Goal: Information Seeking & Learning: Find specific fact

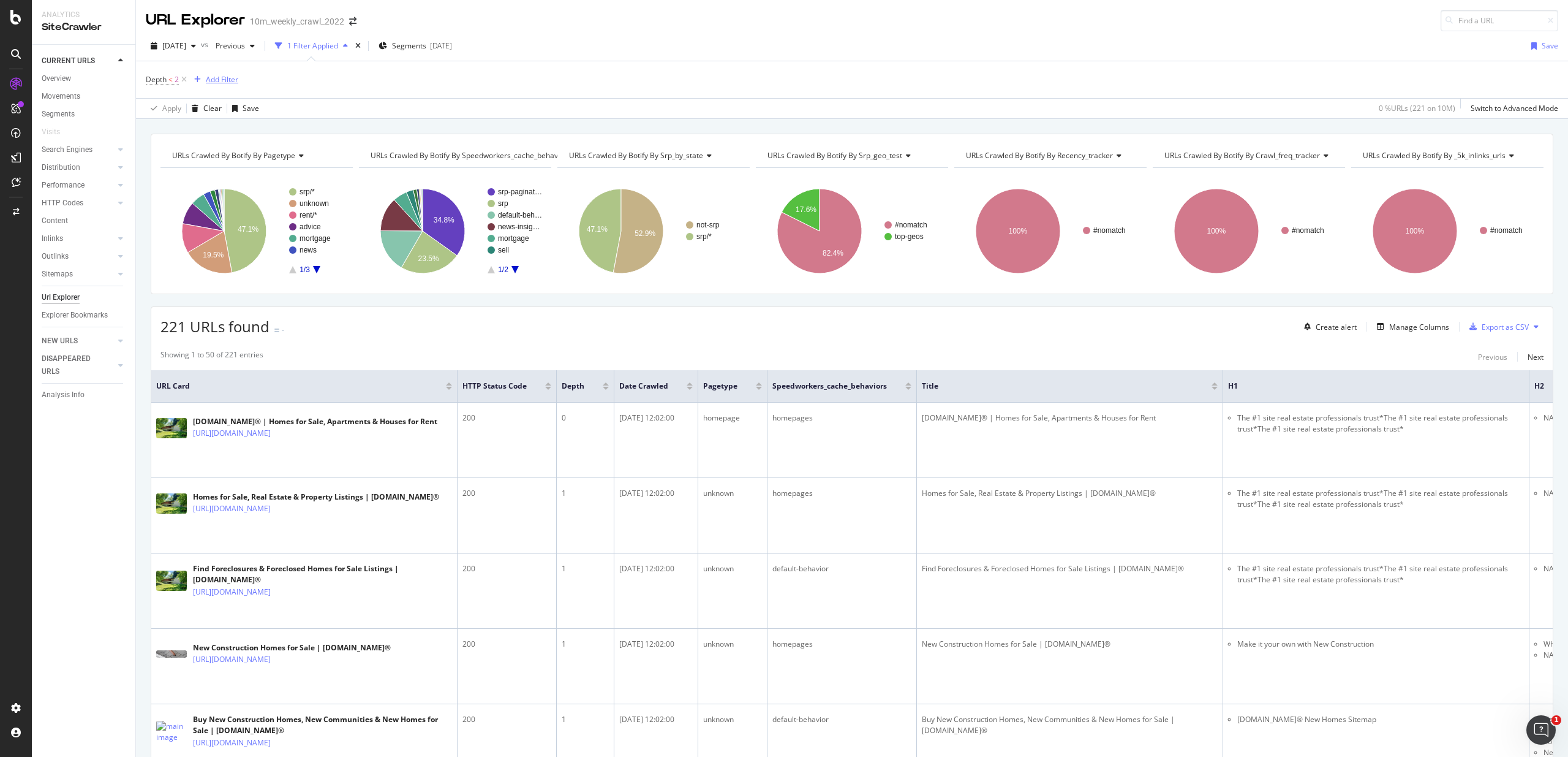
click at [216, 74] on div "Add Filter" at bounding box center [222, 79] width 32 height 10
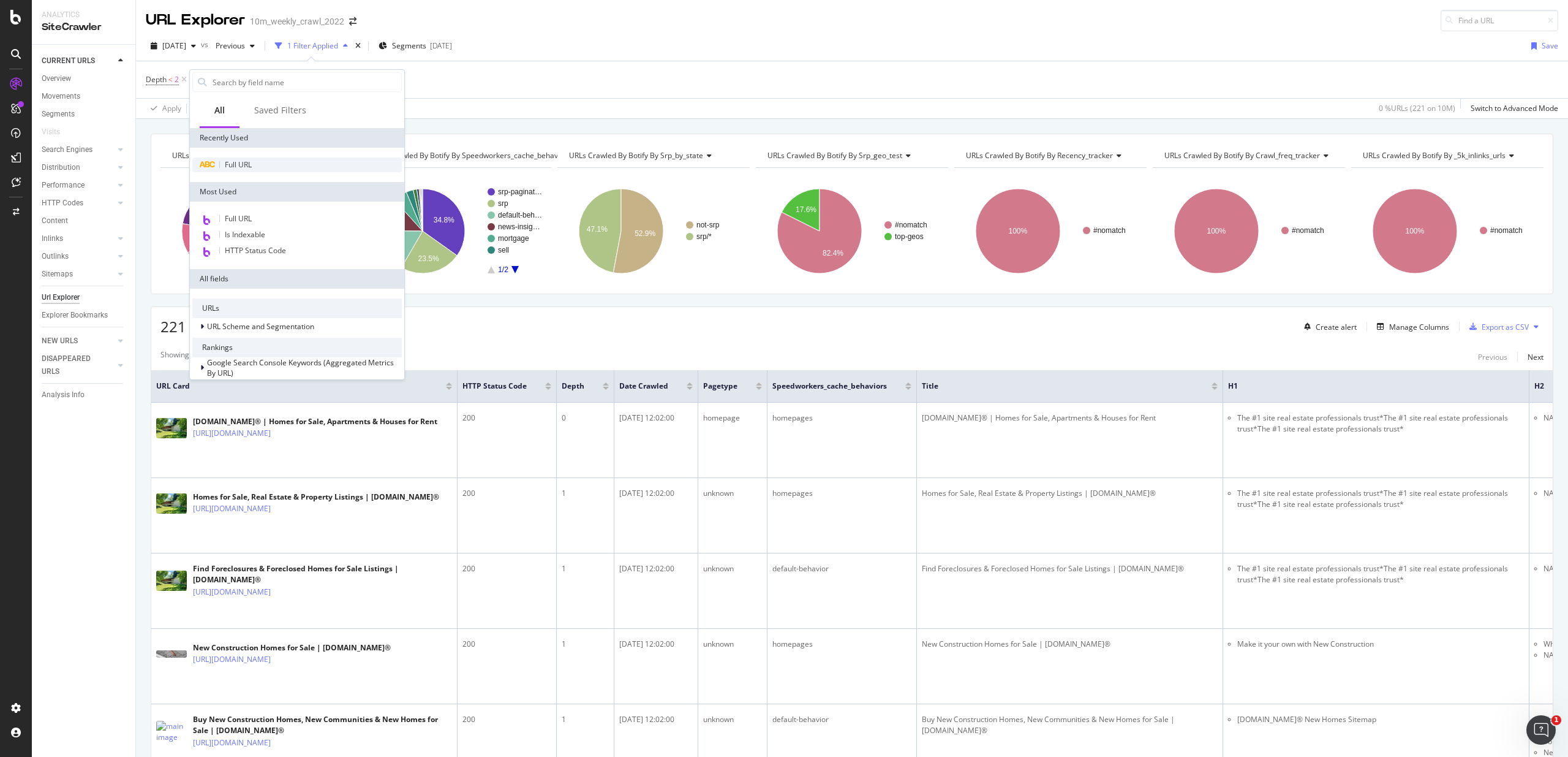
click at [247, 169] on span "Full URL" at bounding box center [238, 164] width 27 height 10
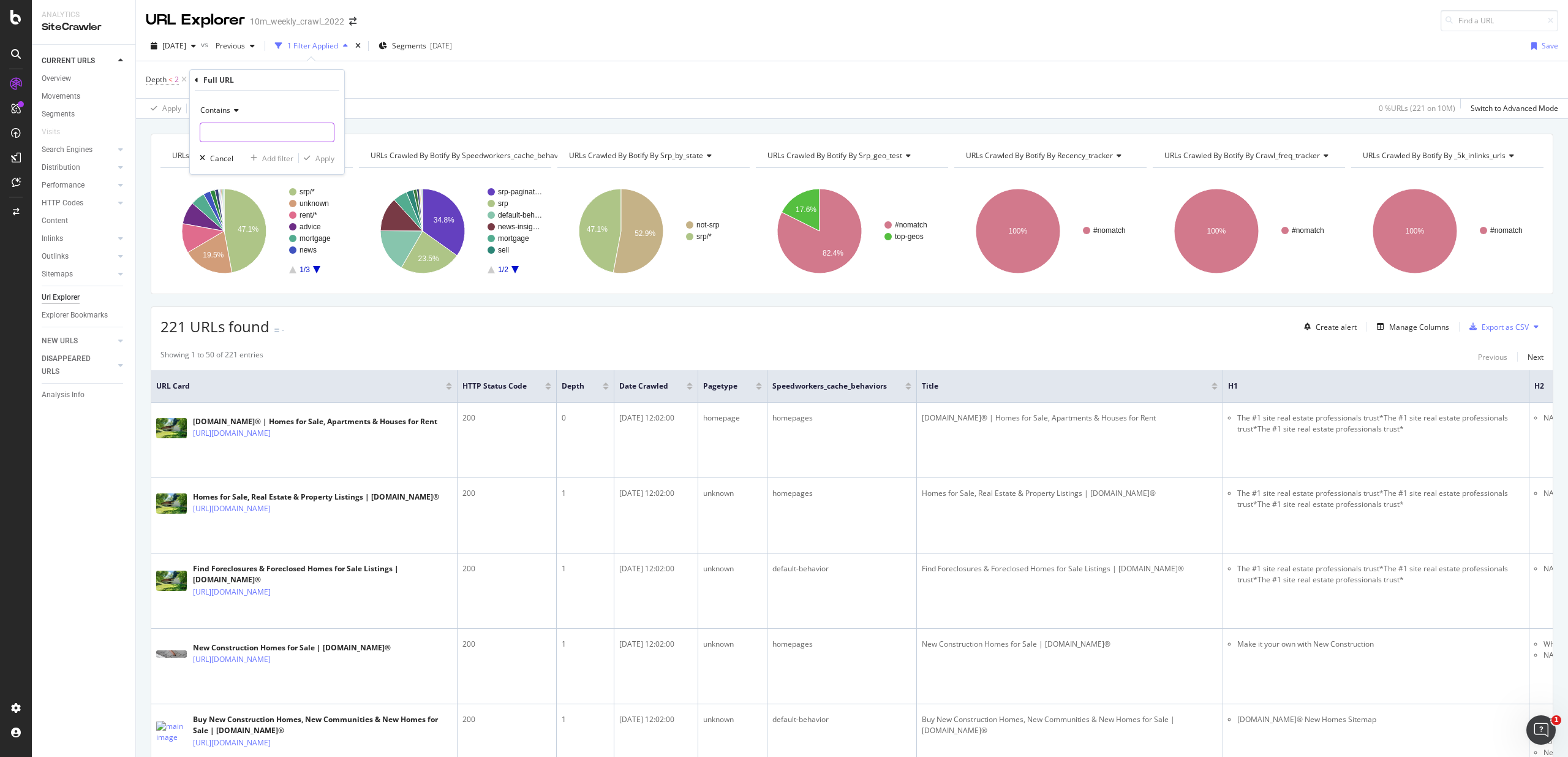
click at [251, 141] on input "text" at bounding box center [268, 132] width 134 height 20
paste input "https://www.realtor.com/realestateandhomes-detail/15643-SW-Vanderwood-Ave_Tigar…"
type input "https://www.realtor.com/realestateandhomes-detail/15643-SW-Vanderwood-Ave_Tigar…"
click at [322, 155] on div "Apply" at bounding box center [325, 158] width 19 height 10
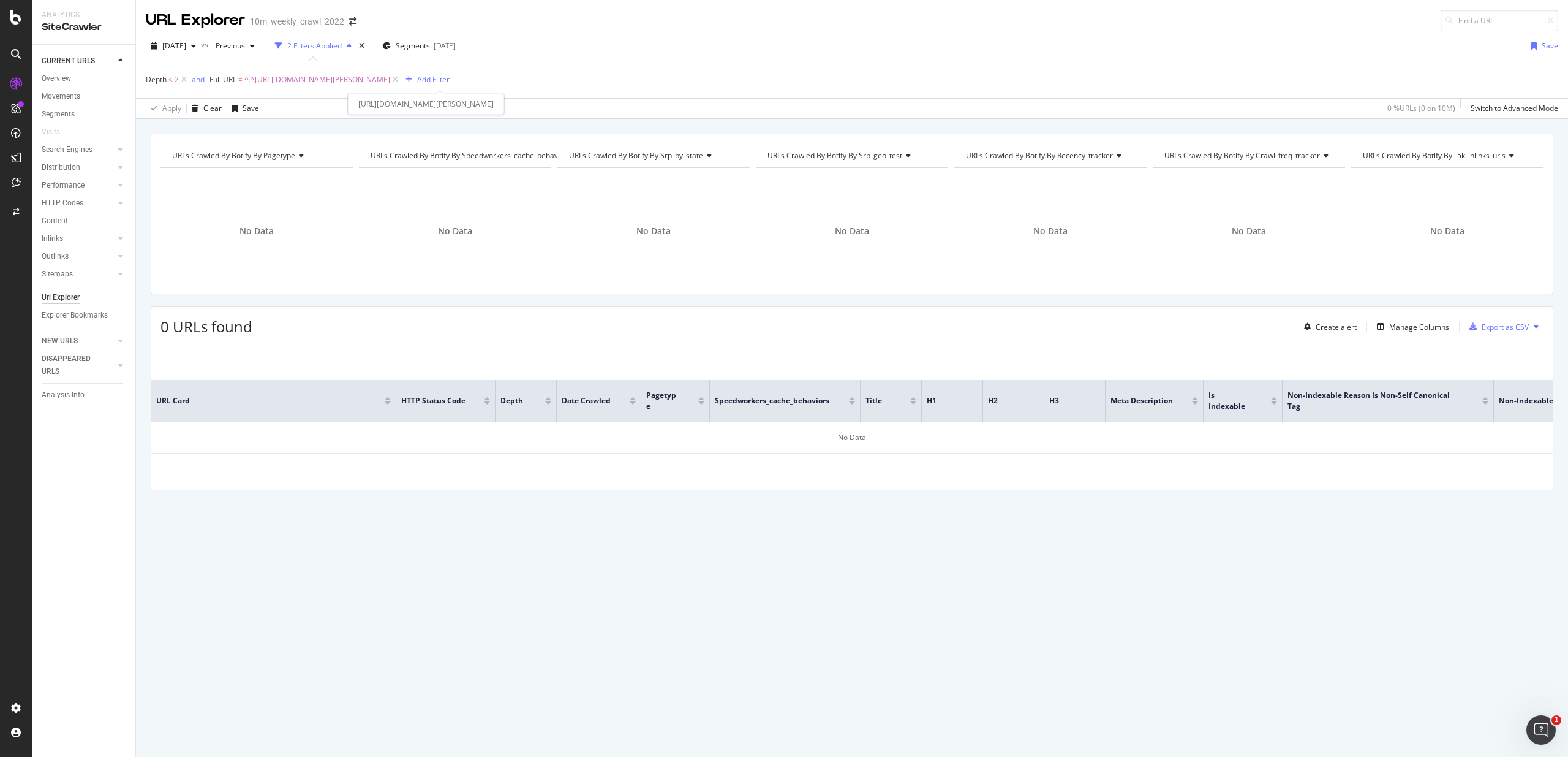
click at [401, 80] on icon at bounding box center [395, 80] width 10 height 12
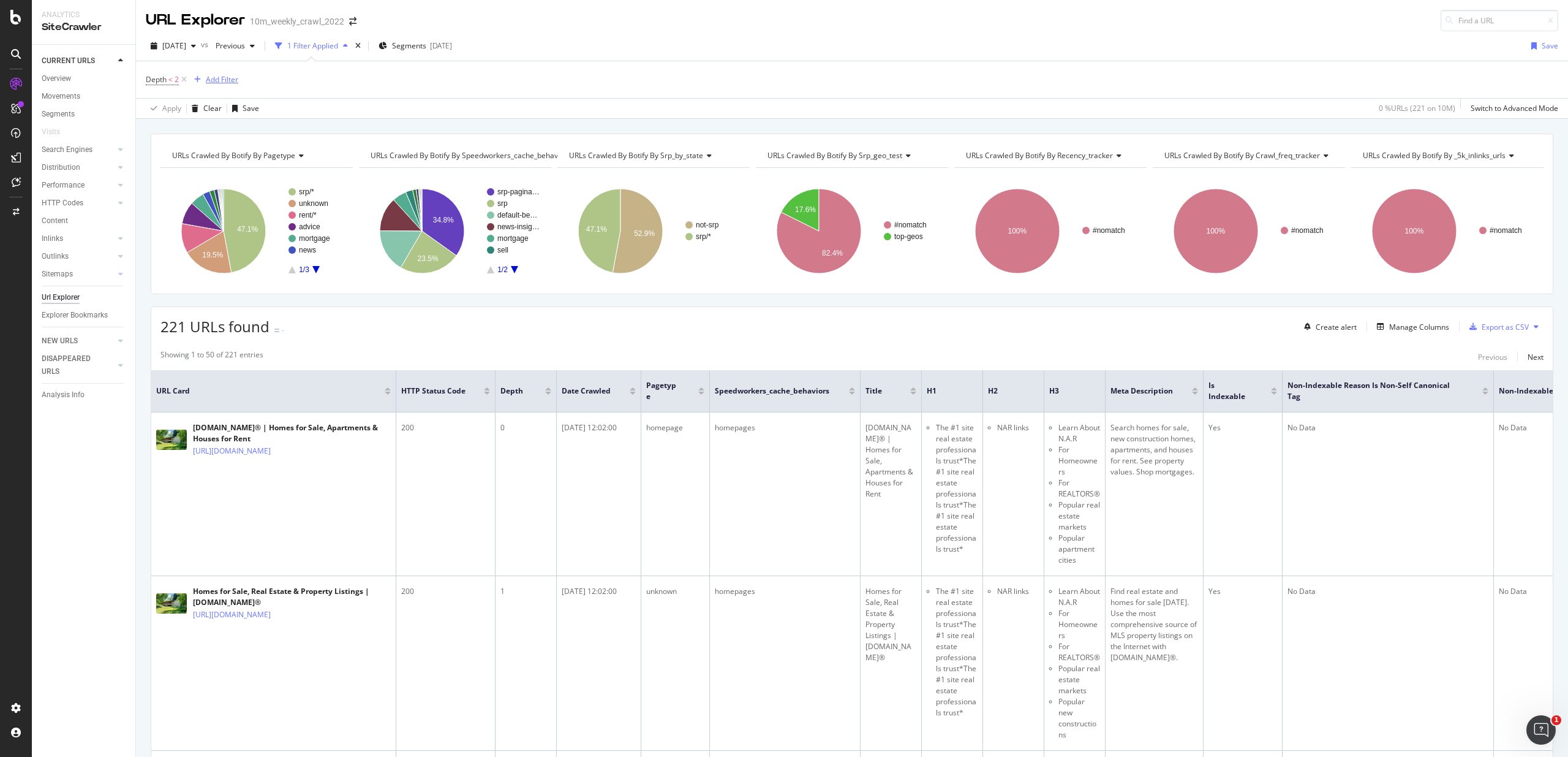
click at [189, 78] on div "button" at bounding box center [197, 79] width 16 height 7
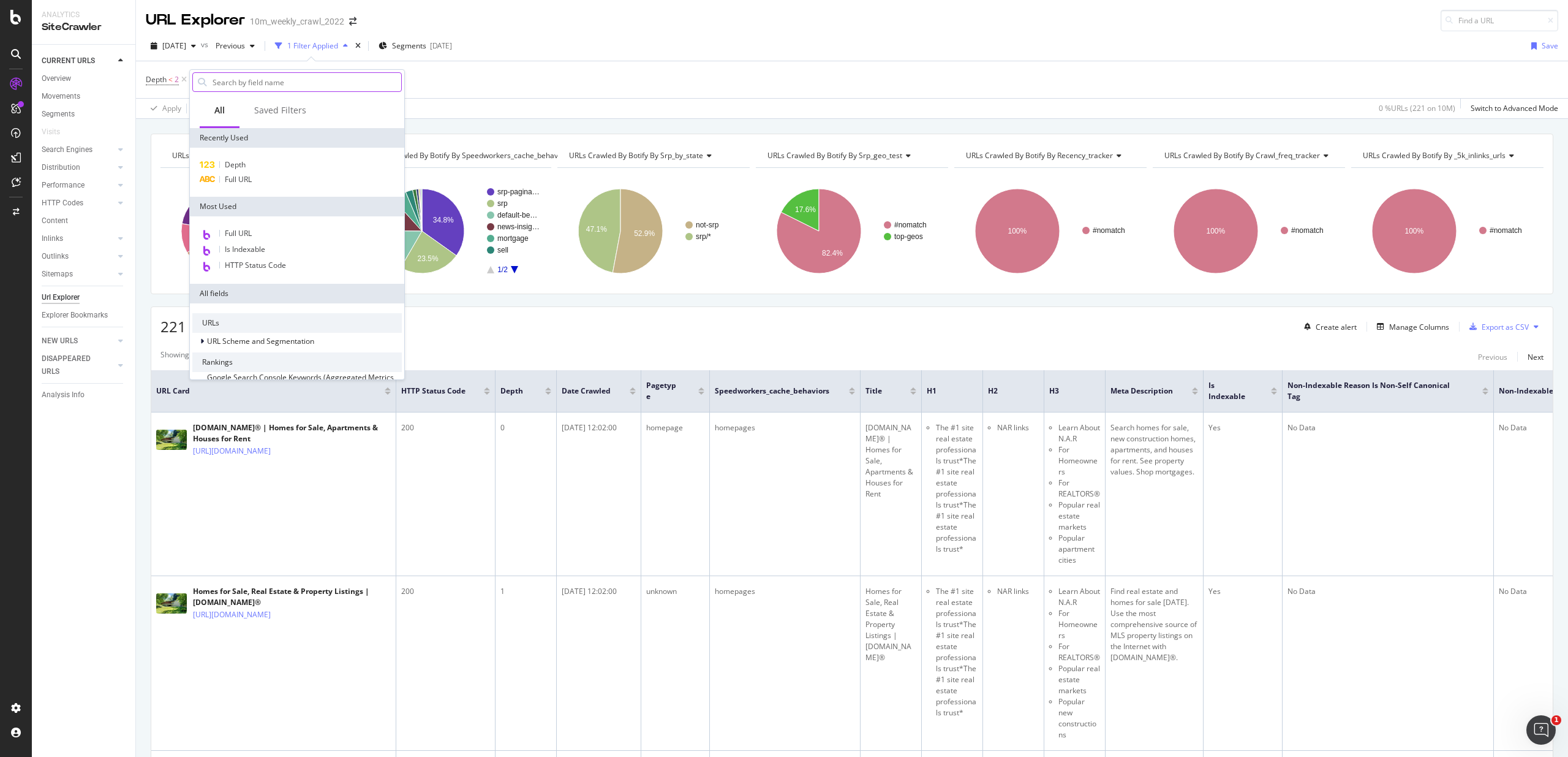
click at [239, 79] on input "text" at bounding box center [306, 82] width 190 height 18
type input "https://www.realtor.com/realestateandhomes-detail/15643-SW-Vanderwood-Ave_Tigar…"
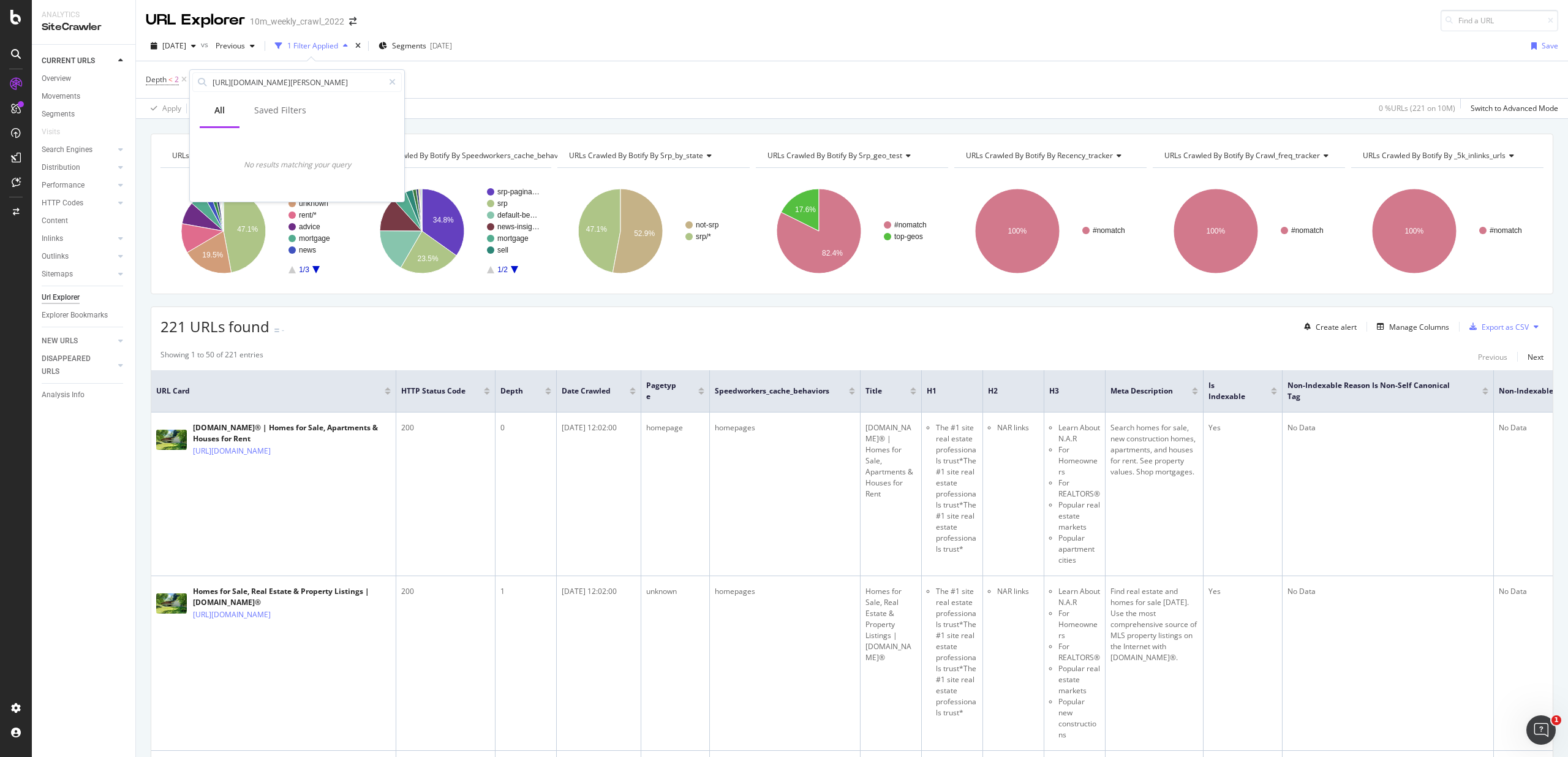
click at [476, 76] on div "Depth < 2 Add Filter" at bounding box center [852, 80] width 1413 height 36
click at [186, 79] on icon at bounding box center [184, 80] width 10 height 12
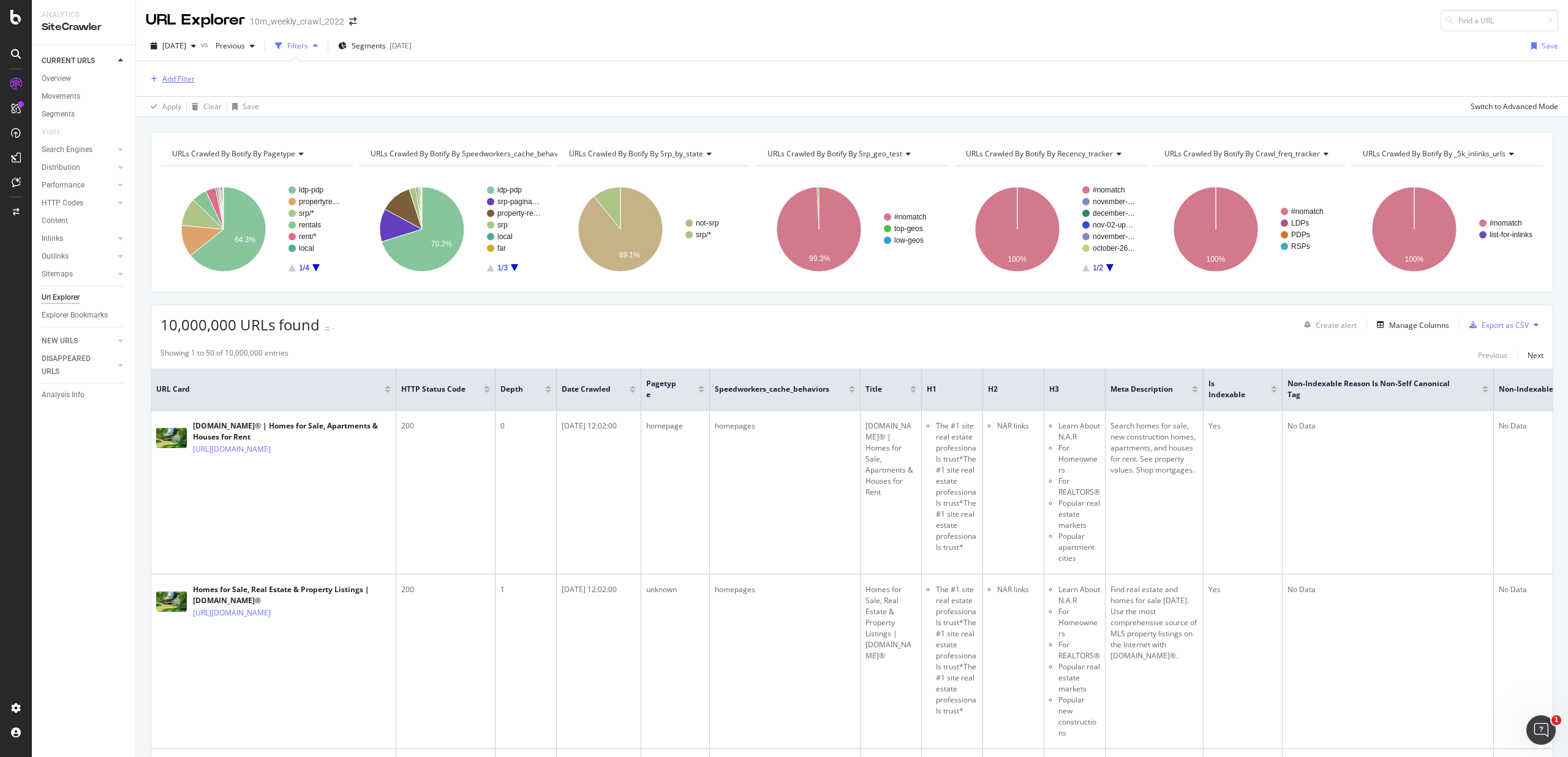
click at [174, 83] on div "Add Filter" at bounding box center [178, 78] width 32 height 10
click at [378, 81] on div "Add Filter" at bounding box center [852, 79] width 1413 height 35
click at [187, 80] on div "Add Filter" at bounding box center [178, 78] width 32 height 10
click at [353, 83] on div at bounding box center [349, 81] width 18 height 20
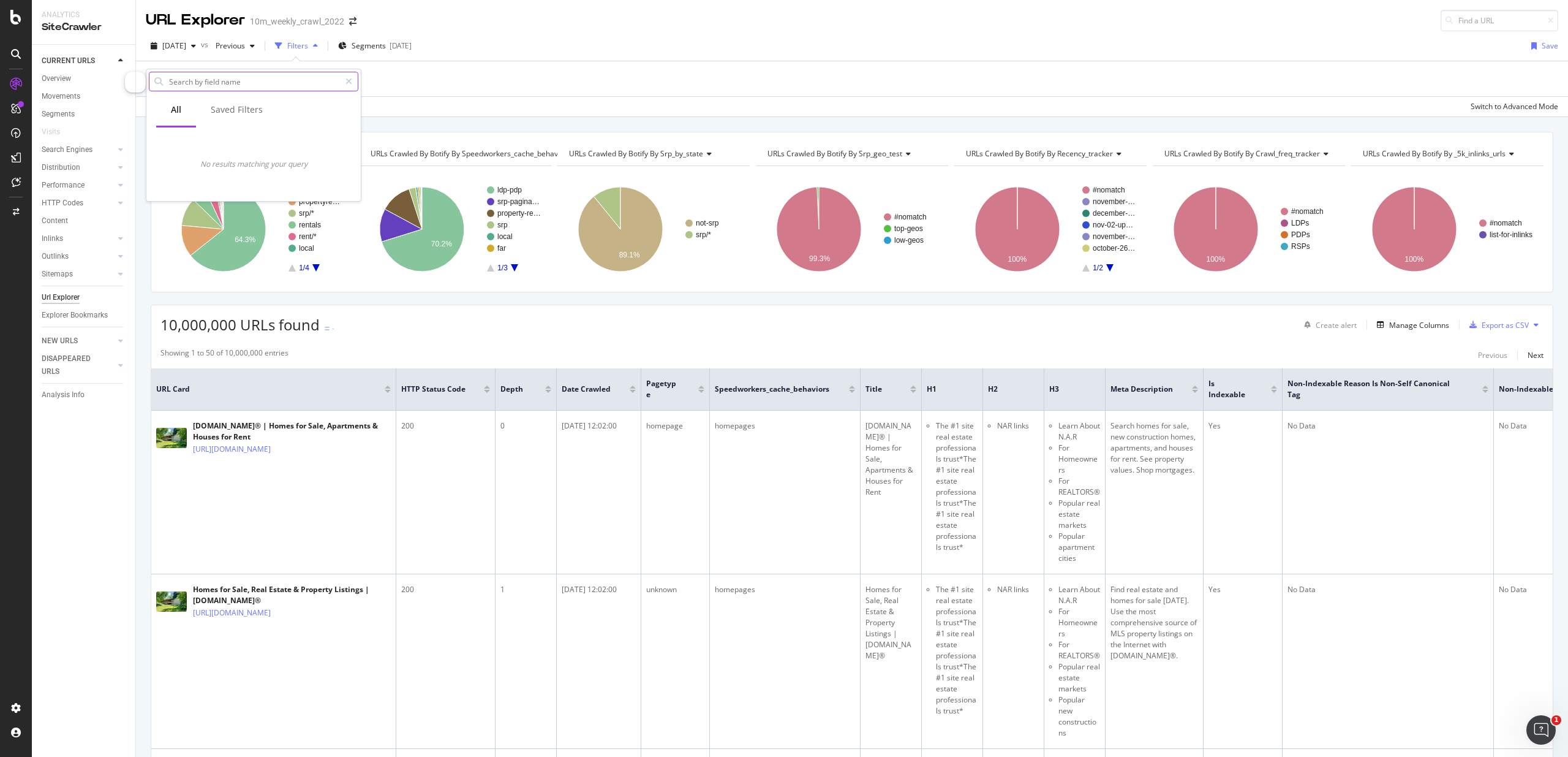
scroll to position [0, 0]
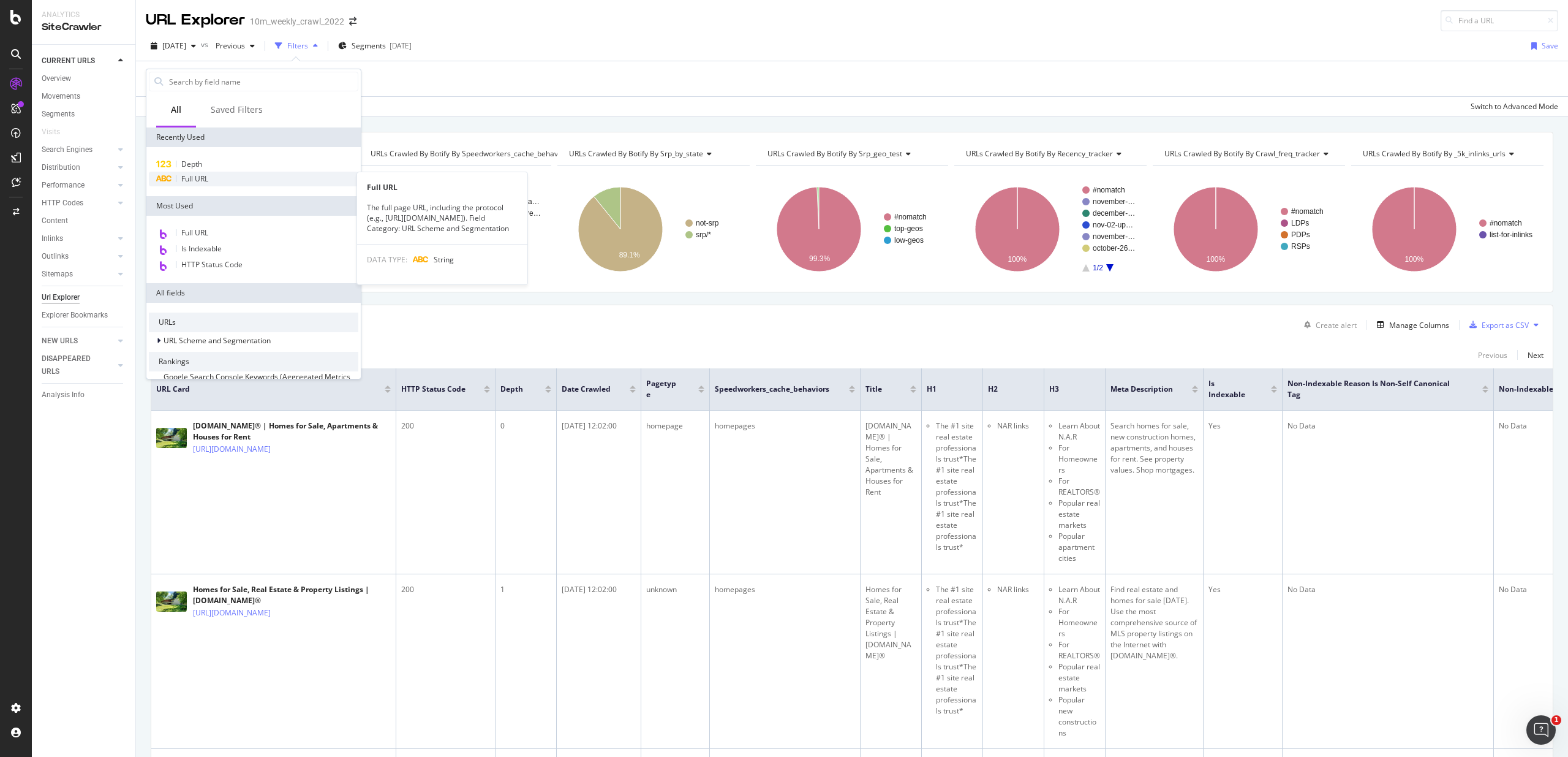
click at [199, 182] on span "Full URL" at bounding box center [195, 178] width 27 height 10
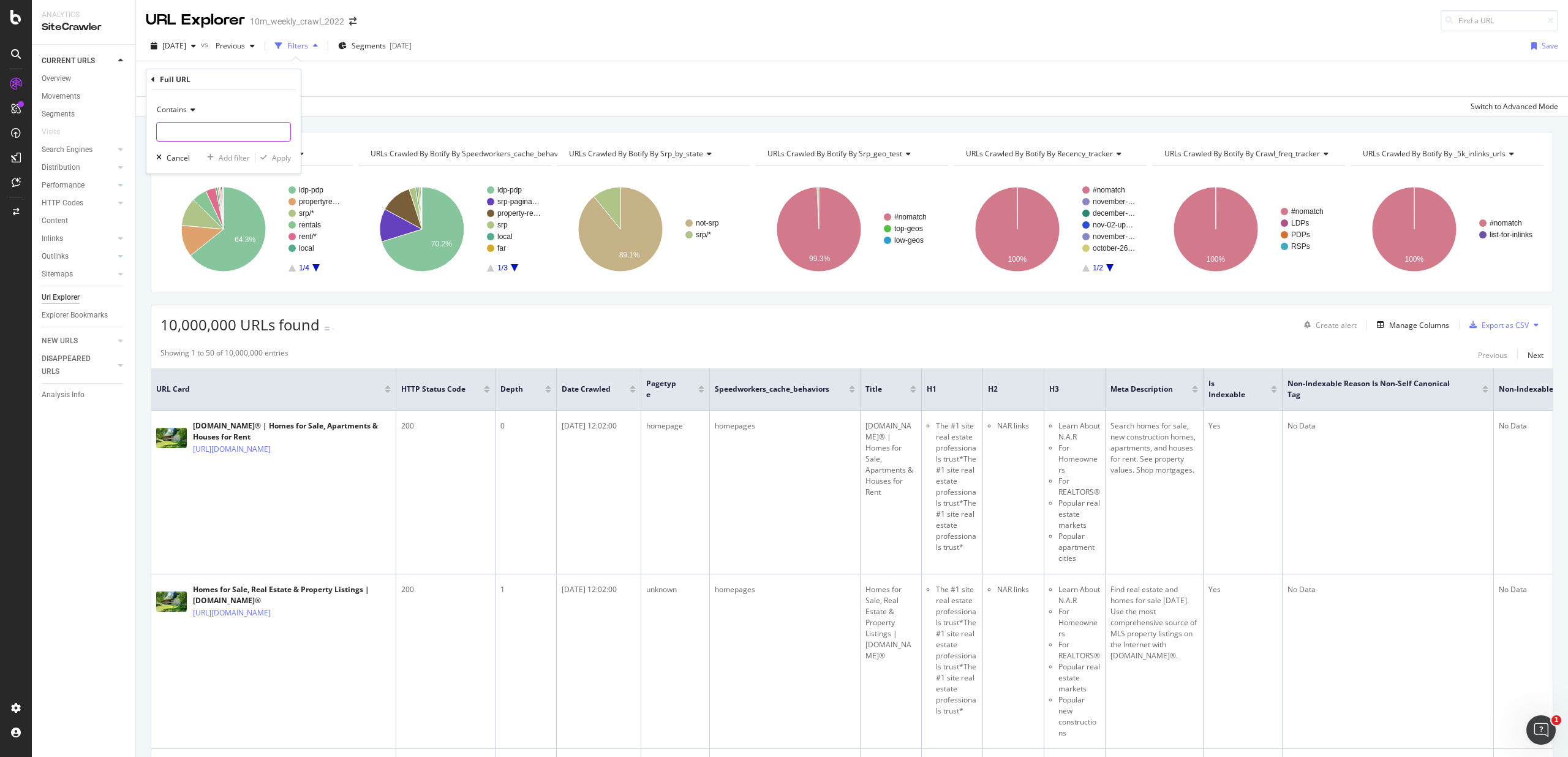
click at [203, 129] on input "text" at bounding box center [224, 131] width 134 height 20
paste input "https://www.realtor.com/realestateandhomes-detail/15643-SW-Vanderwood-Ave_Tigar…"
type input "https://www.realtor.com/realestateandhomes-detail/15643-SW-Vanderwood-Ave_Tigar…"
click at [285, 157] on div "Apply" at bounding box center [282, 157] width 19 height 10
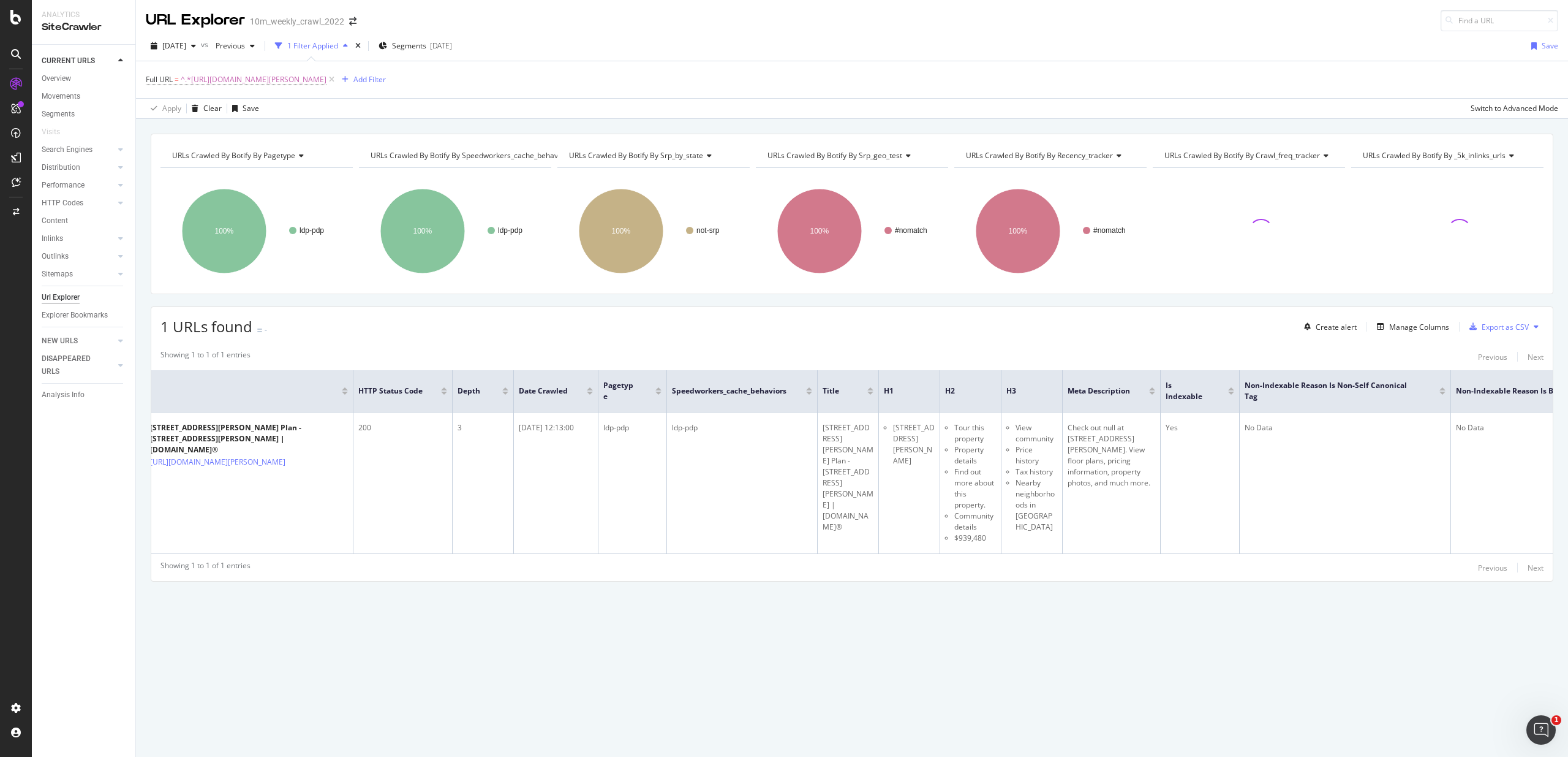
scroll to position [0, 45]
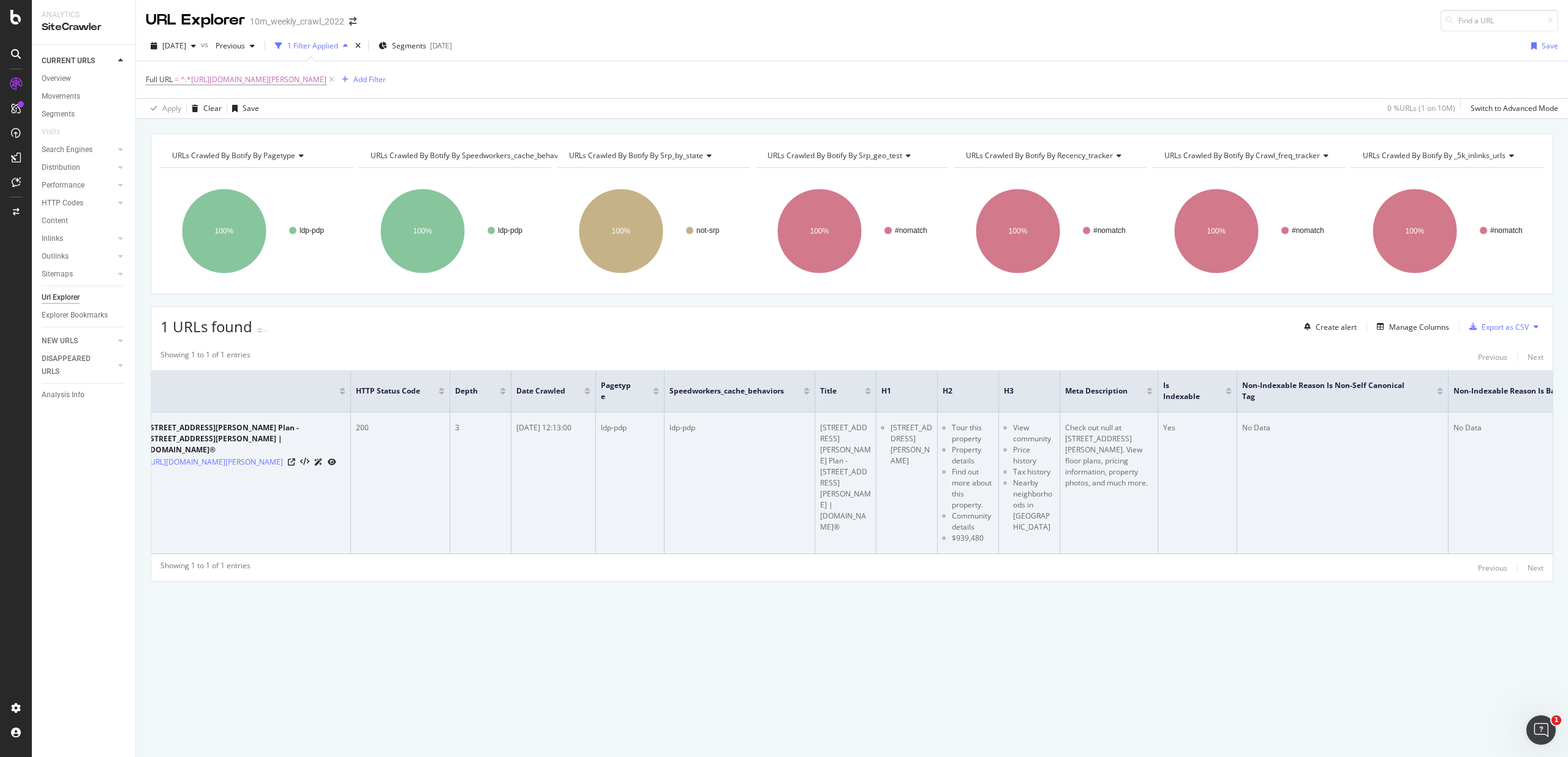
click at [965, 541] on li "$939,480" at bounding box center [973, 538] width 42 height 11
click at [964, 541] on li "$939,480" at bounding box center [973, 538] width 42 height 11
drag, startPoint x: 964, startPoint y: 541, endPoint x: 941, endPoint y: 426, distance: 117.3
click at [941, 426] on td "Tour this property Property details Find out more about this property. Communit…" at bounding box center [968, 483] width 61 height 141
click at [965, 437] on li "Tour this property" at bounding box center [973, 433] width 42 height 22
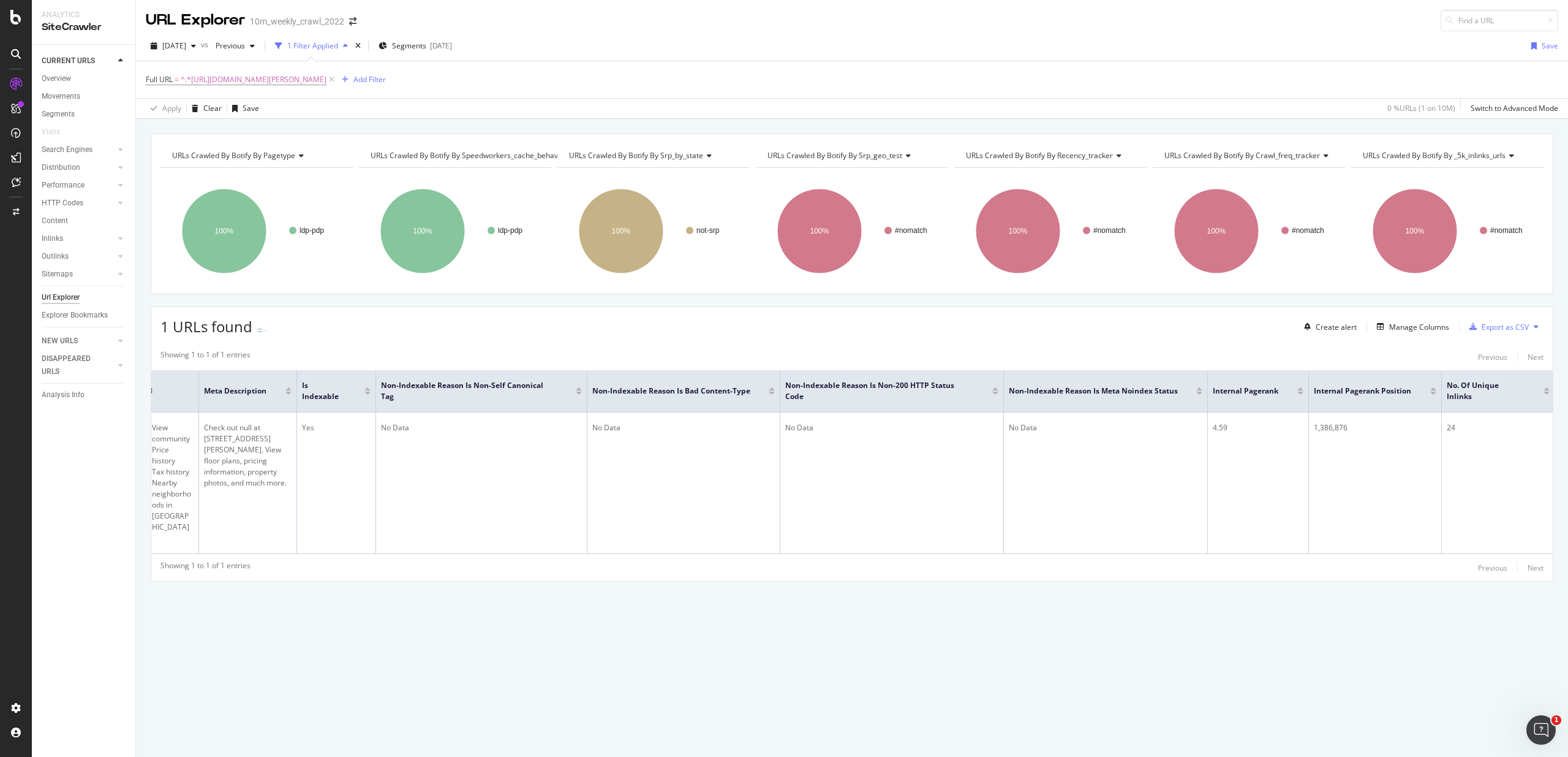
scroll to position [0, 0]
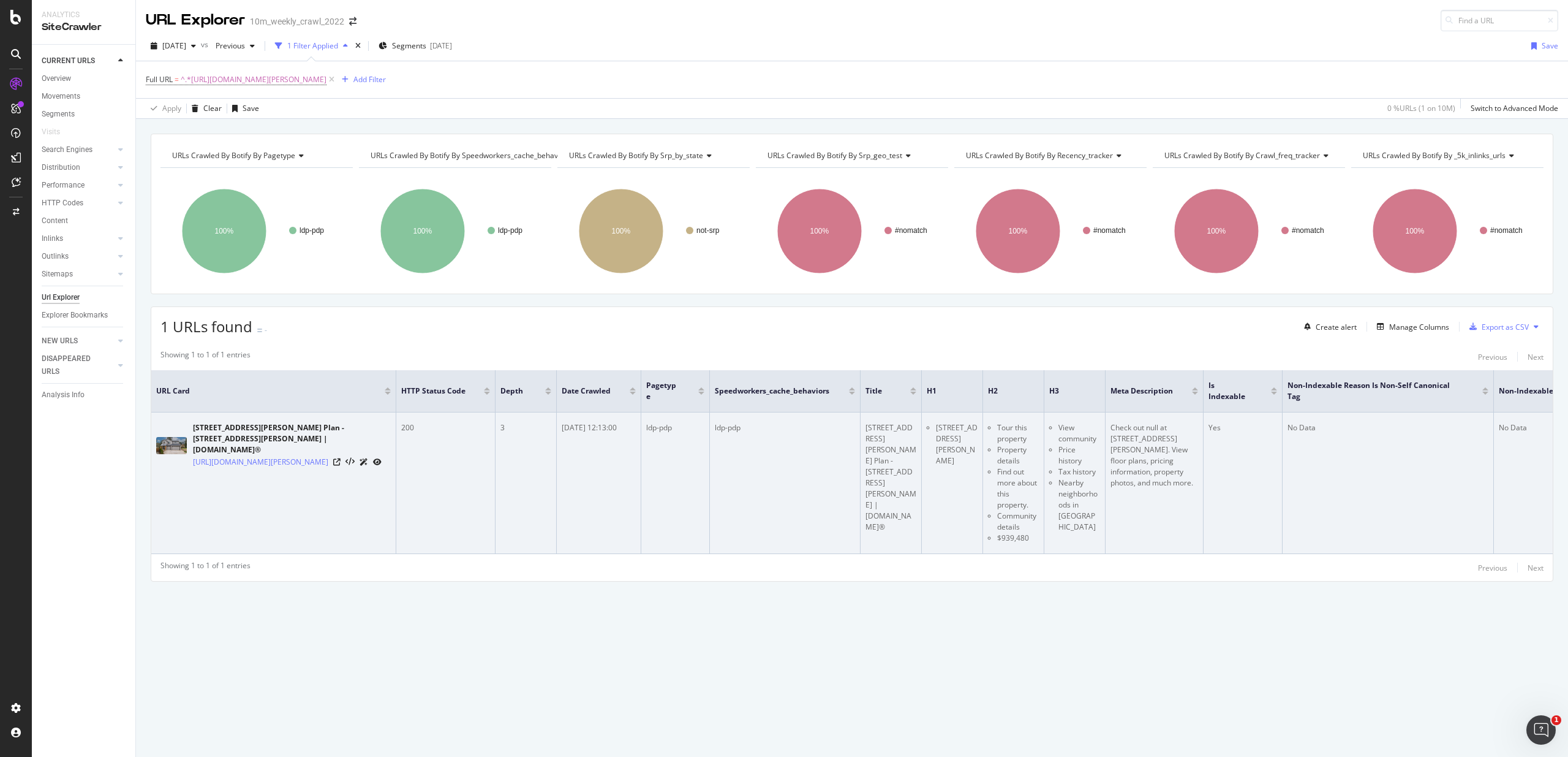
click at [1001, 450] on li "Property details" at bounding box center [1018, 455] width 42 height 22
click at [1015, 463] on li "Property details" at bounding box center [1018, 455] width 42 height 22
click at [1012, 475] on li "Find out more about this property." at bounding box center [1018, 488] width 42 height 44
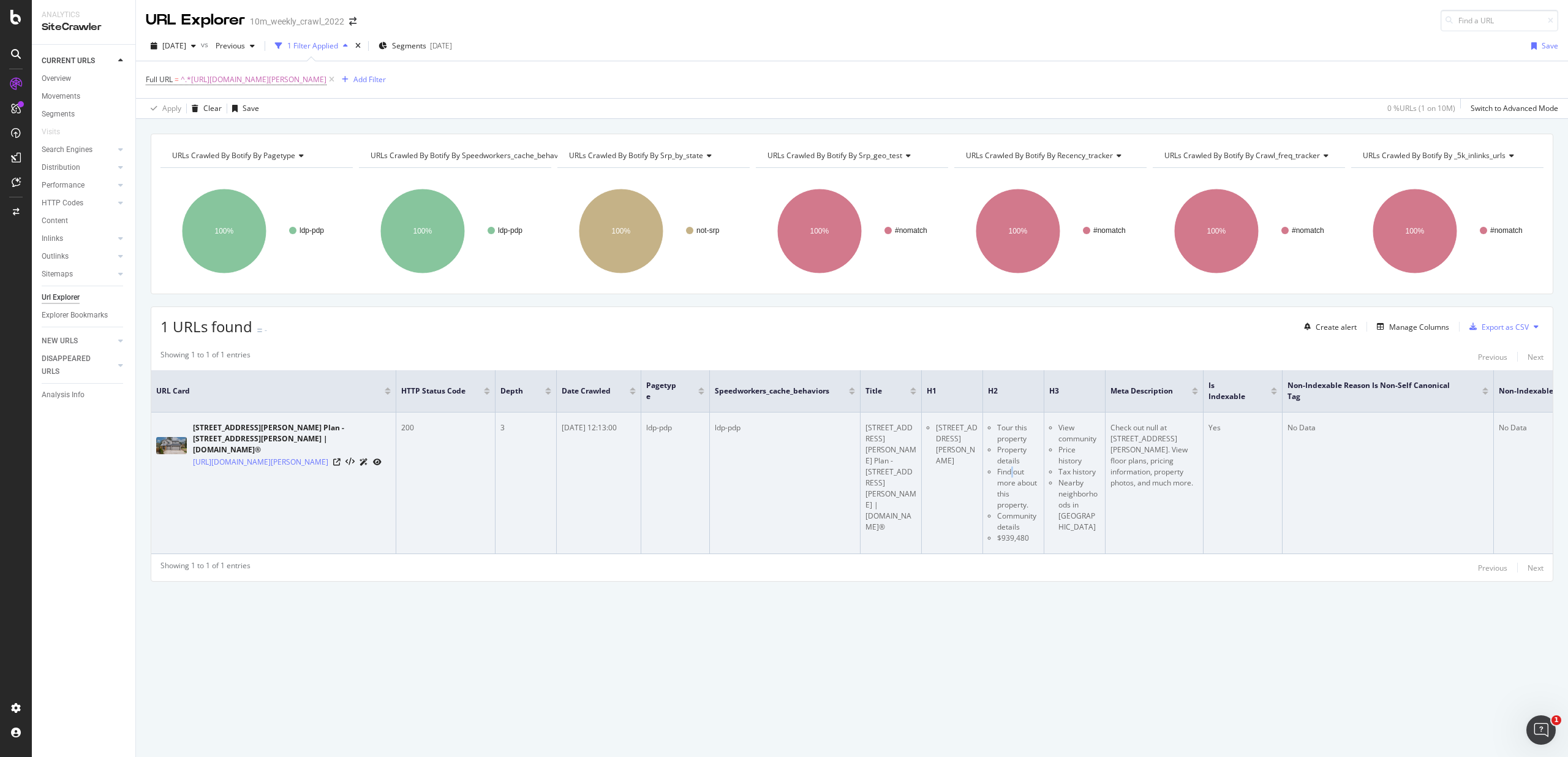
click at [1012, 475] on li "Find out more about this property." at bounding box center [1018, 488] width 42 height 44
click at [1017, 537] on li "$939,480" at bounding box center [1018, 538] width 42 height 11
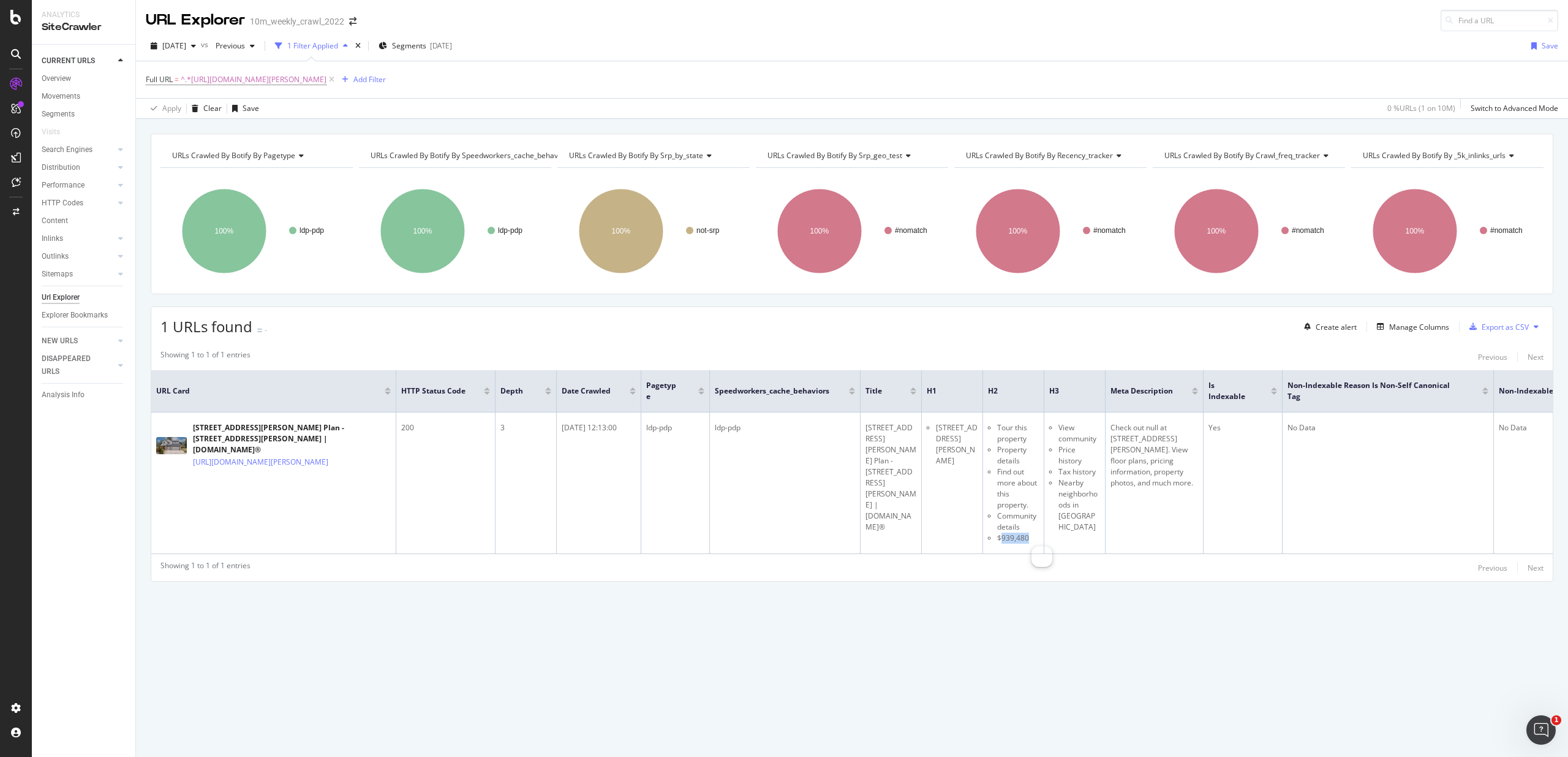
copy li "939,480"
click at [942, 590] on div "URLs Crawled By Botify By pagetype Chart (by Value) Table Expand Export as CSV …" at bounding box center [852, 379] width 1432 height 491
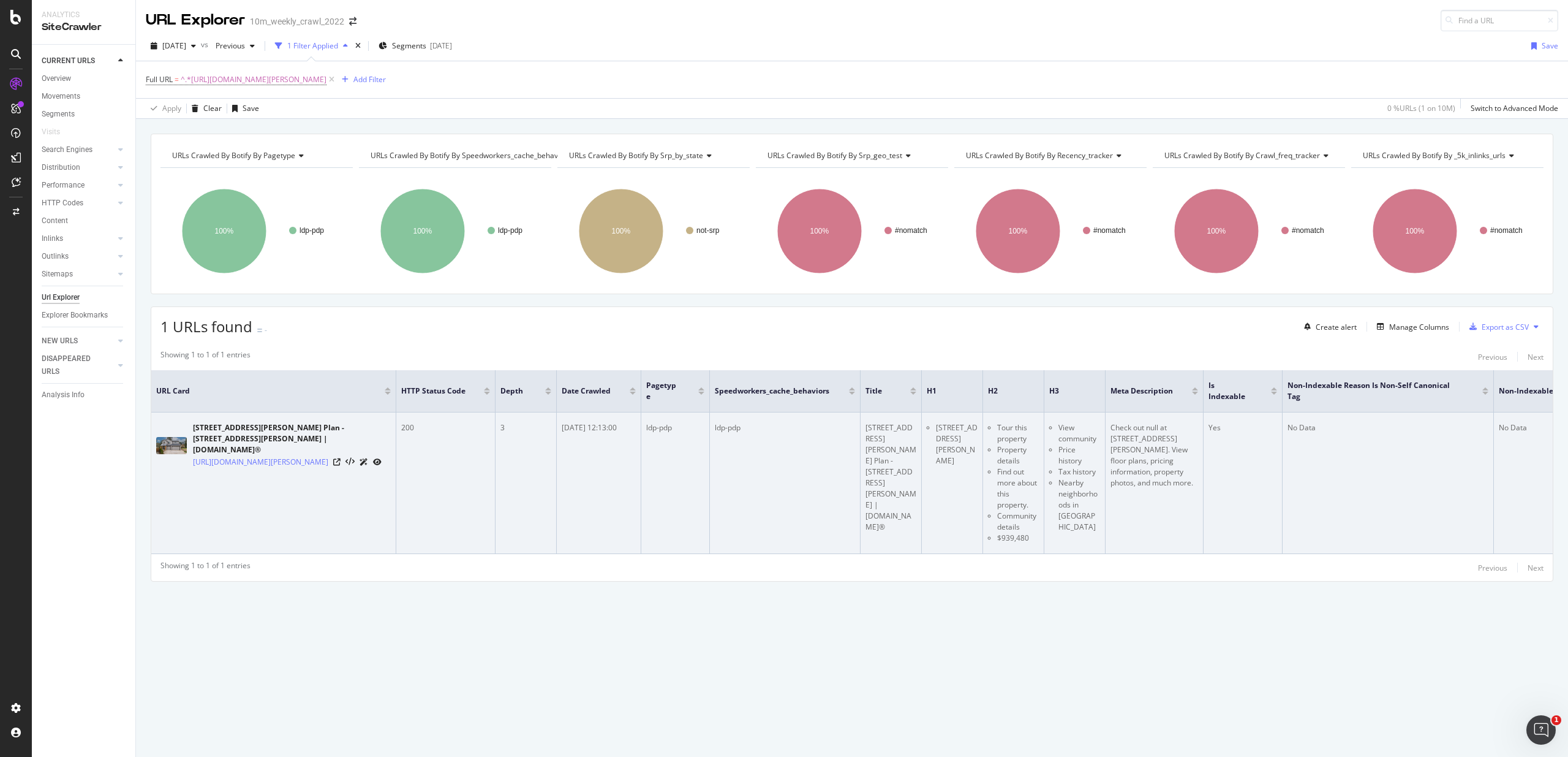
click at [1087, 497] on li "Nearby neighborhoods in Tigard" at bounding box center [1080, 505] width 42 height 55
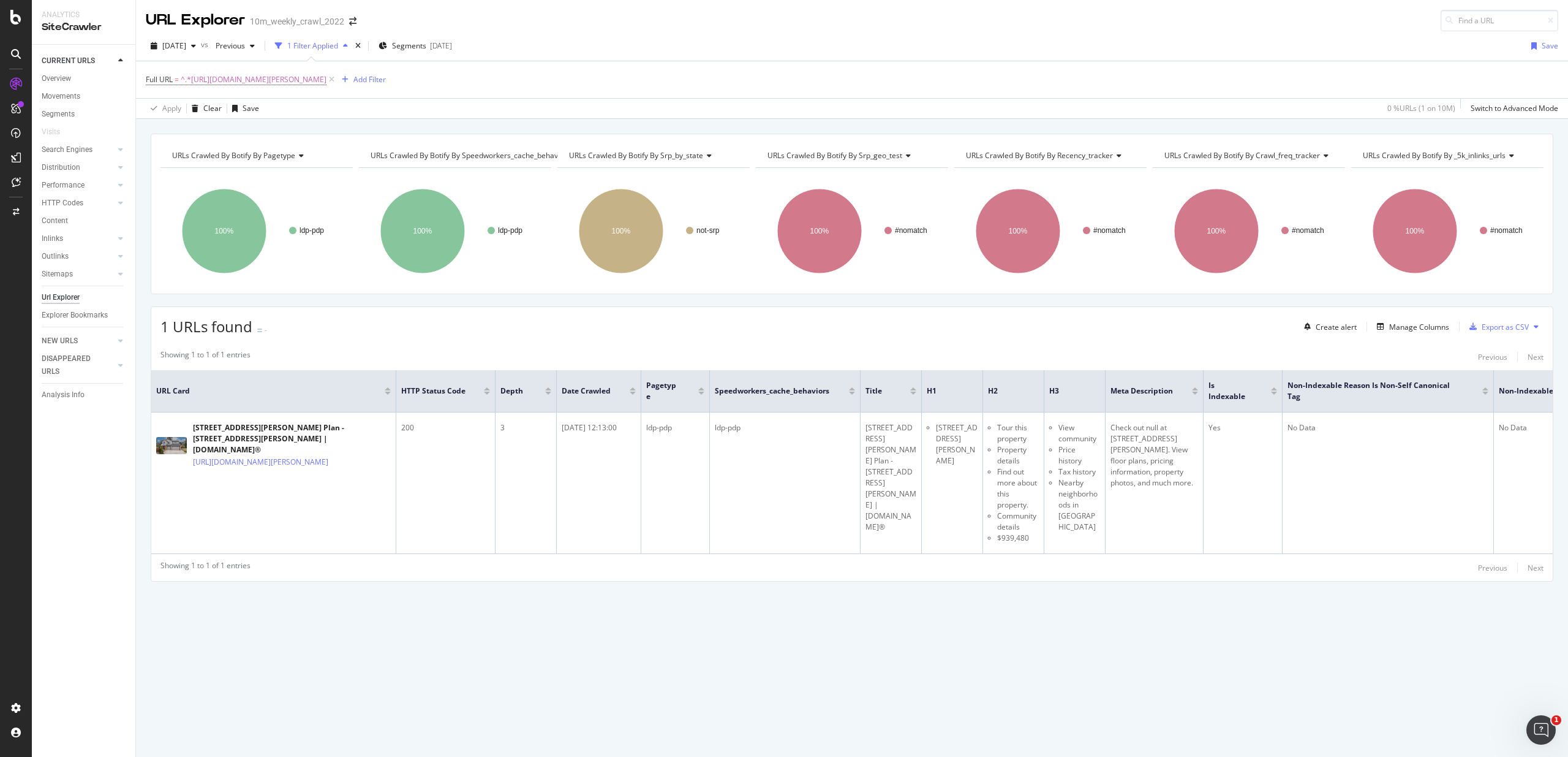
click at [750, 681] on div "URLs Crawled By Botify By pagetype Chart (by Value) Table Expand Export as CSV …" at bounding box center [852, 438] width 1432 height 638
